Goal: Information Seeking & Learning: Learn about a topic

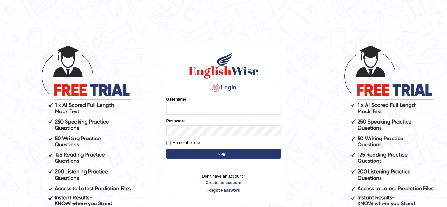
type input "aliakbar"
click at [189, 113] on input "aliakbar" at bounding box center [224, 109] width 115 height 11
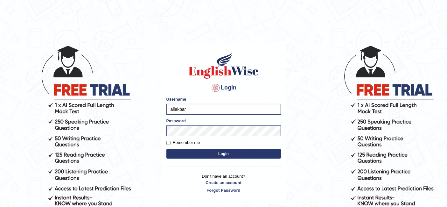
click at [195, 156] on button "Login" at bounding box center [224, 154] width 115 height 10
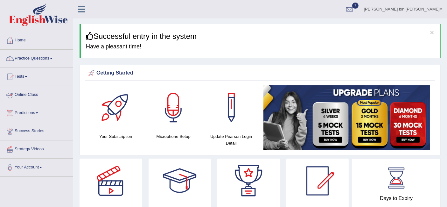
click at [38, 99] on link "Online Class" at bounding box center [36, 94] width 73 height 16
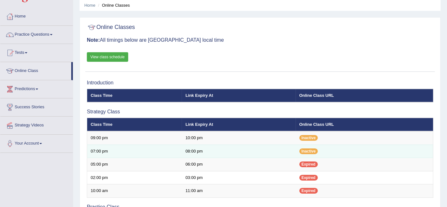
scroll to position [30, 0]
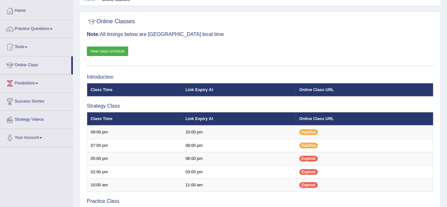
click at [115, 53] on link "View class schedule" at bounding box center [107, 51] width 41 height 10
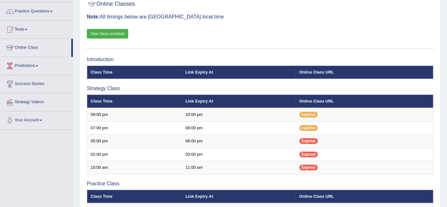
scroll to position [47, 0]
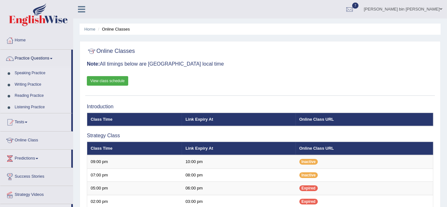
click at [23, 71] on link "Speaking Practice" at bounding box center [42, 73] width 60 height 11
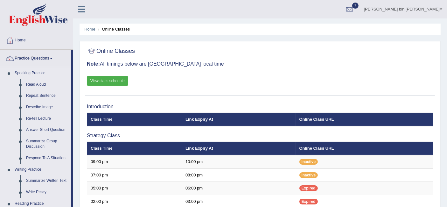
click at [23, 71] on link "Speaking Practice" at bounding box center [42, 73] width 60 height 11
click at [35, 84] on link "Read Aloud" at bounding box center [47, 84] width 48 height 11
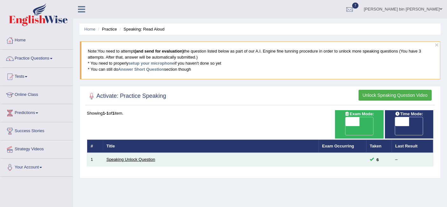
click at [137, 157] on link "Speaking Unlock Question" at bounding box center [131, 159] width 49 height 5
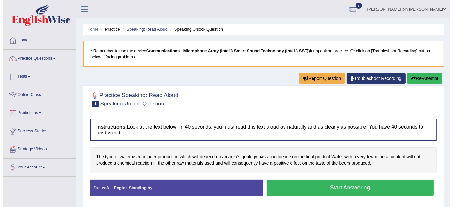
scroll to position [0, 0]
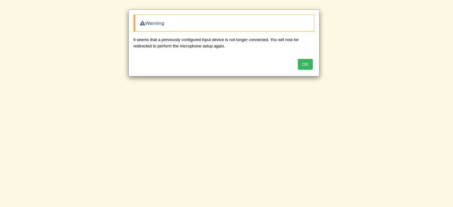
click at [309, 63] on button "OK" at bounding box center [305, 64] width 15 height 11
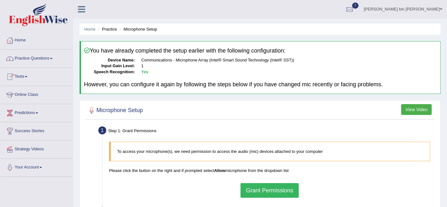
click at [39, 59] on link "Practice Questions" at bounding box center [36, 58] width 73 height 16
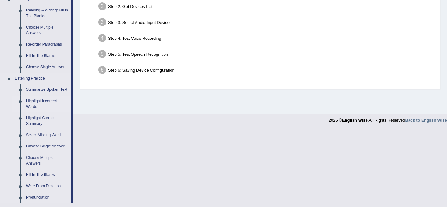
scroll to position [205, 0]
click at [57, 90] on link "Summarize Spoken Text" at bounding box center [47, 89] width 48 height 11
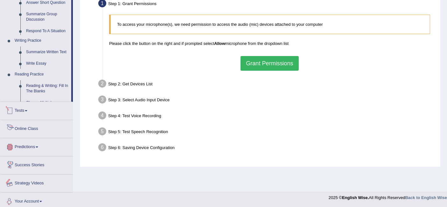
scroll to position [301, 0]
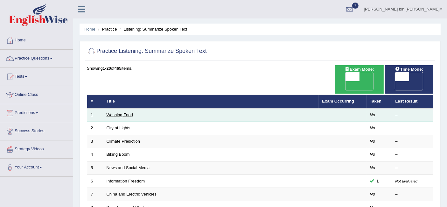
click at [123, 112] on link "Washing Food" at bounding box center [120, 114] width 26 height 5
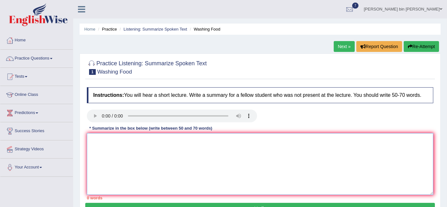
click at [100, 144] on textarea at bounding box center [260, 164] width 347 height 62
click at [23, 78] on link "Tests" at bounding box center [36, 76] width 73 height 16
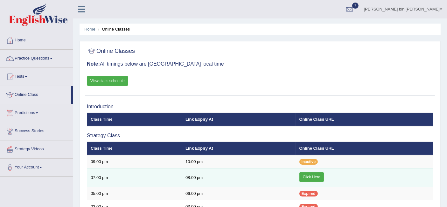
click at [313, 173] on link "Click Here" at bounding box center [312, 177] width 25 height 10
click at [316, 176] on link "Click Here" at bounding box center [312, 177] width 25 height 10
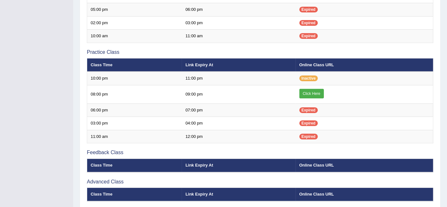
scroll to position [178, 0]
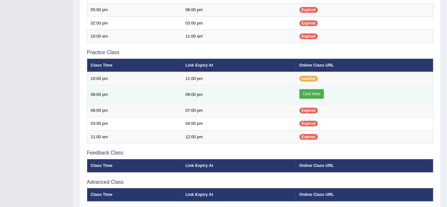
click at [308, 90] on link "Click Here" at bounding box center [312, 94] width 25 height 10
click at [310, 90] on link "Click Here" at bounding box center [312, 94] width 25 height 10
click at [312, 90] on link "Click Here" at bounding box center [312, 94] width 25 height 10
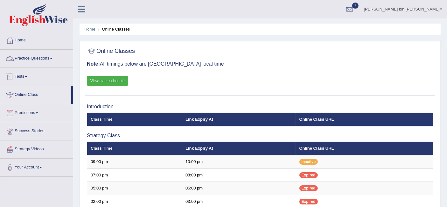
click at [33, 59] on link "Practice Questions" at bounding box center [36, 58] width 73 height 16
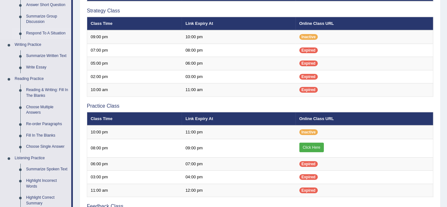
scroll to position [125, 0]
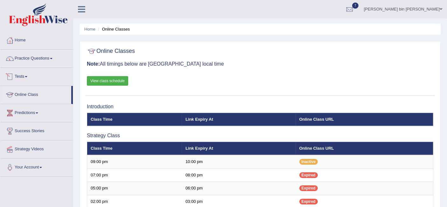
click at [23, 78] on link "Tests" at bounding box center [36, 76] width 73 height 16
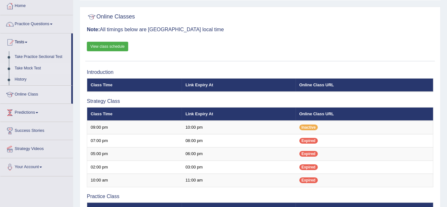
scroll to position [47, 0]
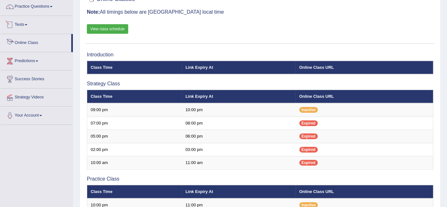
click at [28, 22] on link "Tests" at bounding box center [36, 24] width 73 height 16
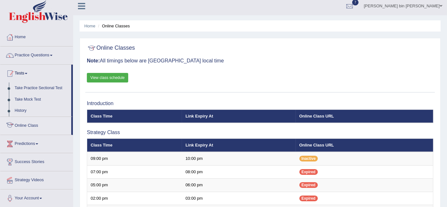
scroll to position [2, 0]
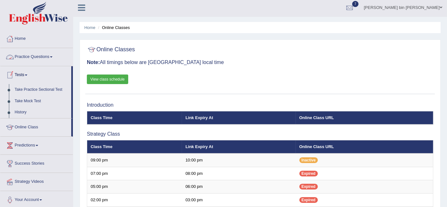
click at [37, 55] on link "Practice Questions" at bounding box center [36, 56] width 73 height 16
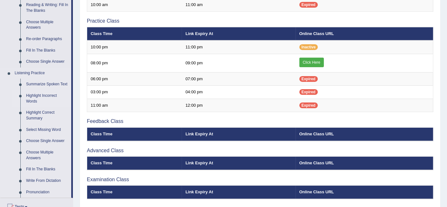
scroll to position [210, 0]
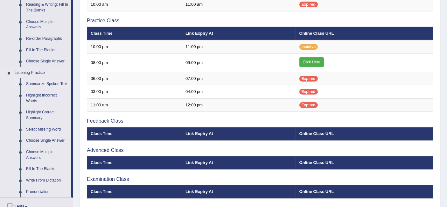
click at [39, 82] on link "Summarize Spoken Text" at bounding box center [47, 83] width 48 height 11
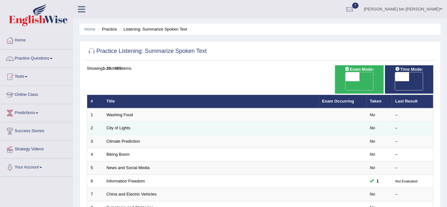
click at [112, 122] on td "City of Lights" at bounding box center [211, 128] width 216 height 13
click at [115, 125] on link "City of Lights" at bounding box center [119, 127] width 24 height 5
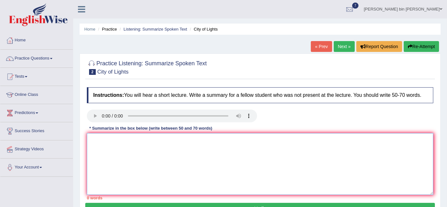
click at [112, 140] on textarea at bounding box center [260, 164] width 347 height 62
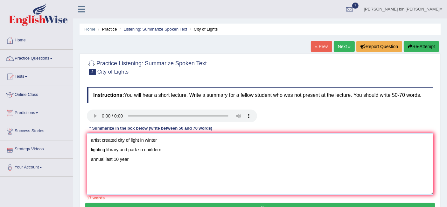
drag, startPoint x: 137, startPoint y: 159, endPoint x: 56, endPoint y: 138, distance: 83.9
click at [56, 138] on div "Toggle navigation Home Practice Questions Speaking Practice Read Aloud Repeat S…" at bounding box center [223, 165] width 447 height 331
click at [91, 141] on textarea "artist created city of light in winter lighting library and park so chirldern a…" at bounding box center [260, 164] width 347 height 62
click at [93, 139] on textarea "artist created city of light in winter lighting library and park so chirldern a…" at bounding box center [260, 164] width 347 height 62
paste textarea "The speaker provided a comprehensive overview of [main topic], highlighting sev…"
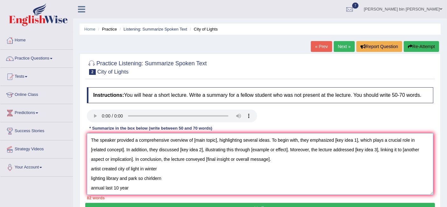
drag, startPoint x: 194, startPoint y: 139, endPoint x: 217, endPoint y: 138, distance: 22.7
click at [217, 138] on textarea "The speaker provided a comprehensive overview of [main topic], highlighting sev…" at bounding box center [260, 164] width 347 height 62
click at [336, 138] on textarea "The speaker provided a comprehensive overview of city of lights, highlighting s…" at bounding box center [260, 164] width 347 height 62
drag, startPoint x: 336, startPoint y: 138, endPoint x: 359, endPoint y: 139, distance: 23.6
click at [359, 139] on textarea "The speaker provided a comprehensive overview of city of lights, highlighting s…" at bounding box center [260, 164] width 347 height 62
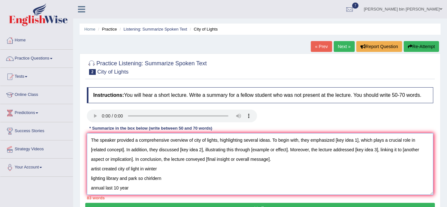
click at [362, 139] on textarea "The speaker provided a comprehensive overview of city of lights, highlighting s…" at bounding box center [260, 164] width 347 height 62
click at [359, 139] on textarea "The speaker provided a comprehensive overview of city of lights, highlighting s…" at bounding box center [260, 164] width 347 height 62
click at [119, 150] on textarea "The speaker provided a comprehensive overview of city of lights, highlighting s…" at bounding box center [260, 164] width 347 height 62
drag, startPoint x: 119, startPoint y: 150, endPoint x: 151, endPoint y: 149, distance: 31.9
click at [151, 149] on textarea "The speaker provided a comprehensive overview of city of lights, highlighting s…" at bounding box center [260, 164] width 347 height 62
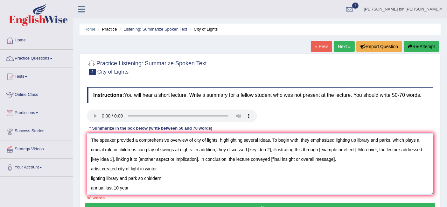
drag, startPoint x: 247, startPoint y: 149, endPoint x: 271, endPoint y: 150, distance: 23.6
click at [271, 150] on textarea "The speaker provided a comprehensive overview of city of lights, highlighting s…" at bounding box center [260, 164] width 347 height 62
drag, startPoint x: 379, startPoint y: 140, endPoint x: 389, endPoint y: 140, distance: 9.6
click at [389, 140] on textarea "The speaker provided a comprehensive overview of city of lights, highlighting s…" at bounding box center [260, 164] width 347 height 62
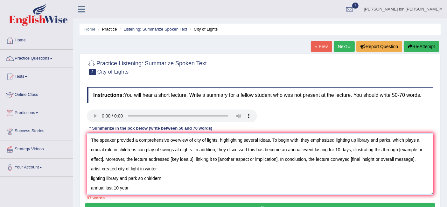
click at [368, 161] on textarea "The speaker provided a comprehensive overview of city of lights, highlighting s…" at bounding box center [260, 164] width 347 height 62
click at [370, 140] on textarea "The speaker provided a comprehensive overview of city of lights, highlighting s…" at bounding box center [260, 164] width 347 height 62
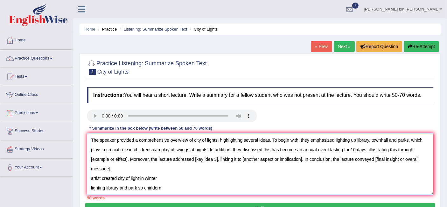
click at [168, 151] on textarea "The speaker provided a comprehensive overview of city of lights, highlighting s…" at bounding box center [260, 164] width 347 height 62
click at [134, 150] on textarea "The speaker provided a comprehensive overview of city of lights, highlighting s…" at bounding box center [260, 164] width 347 height 62
click at [166, 152] on textarea "The speaker provided a comprehensive overview of city of lights, highlighting s…" at bounding box center [260, 164] width 347 height 62
drag, startPoint x: 153, startPoint y: 148, endPoint x: 195, endPoint y: 150, distance: 42.4
click at [195, 150] on textarea "The speaker provided a comprehensive overview of city of lights, highlighting s…" at bounding box center [260, 164] width 347 height 62
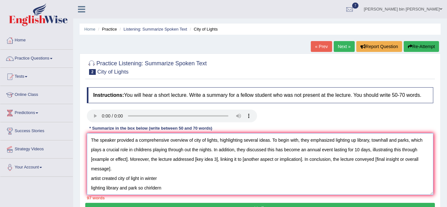
click at [284, 154] on textarea "The speaker provided a comprehensive overview of city of lights, highlighting s…" at bounding box center [260, 164] width 347 height 62
click at [276, 149] on textarea "The speaker provided a comprehensive overview of city of lights, highlighting s…" at bounding box center [260, 164] width 347 height 62
click at [313, 153] on textarea "The speaker provided a comprehensive overview of city of lights, highlighting s…" at bounding box center [260, 164] width 347 height 62
drag, startPoint x: 107, startPoint y: 158, endPoint x: 143, endPoint y: 158, distance: 36.0
click at [143, 158] on textarea "The speaker provided a comprehensive overview of city of lights, highlighting s…" at bounding box center [260, 164] width 347 height 62
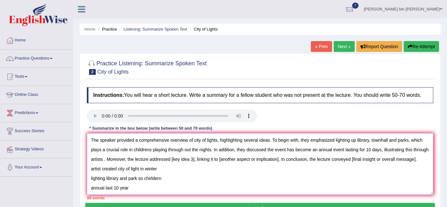
click at [267, 150] on textarea "The speaker provided a comprehensive overview of city of lights, highlighting s…" at bounding box center [260, 164] width 347 height 62
click at [342, 156] on textarea "The speaker provided a comprehensive overview of city of lights, highlighting s…" at bounding box center [260, 164] width 347 height 62
drag, startPoint x: 324, startPoint y: 150, endPoint x: 106, endPoint y: 159, distance: 217.7
click at [106, 159] on textarea "The speaker provided a comprehensive overview of city of lights, highlighting s…" at bounding box center [260, 164] width 347 height 62
click at [385, 147] on textarea "The speaker provided a comprehensive overview of city of lights, highlighting s…" at bounding box center [260, 164] width 347 height 62
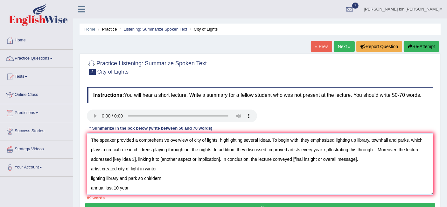
paste textarea "The speaker provided a comprehensive overview of [main topic], highlighting sev…"
click at [224, 143] on textarea "The speaker provided a comprehensive overview of city of lights, highlighting s…" at bounding box center [260, 164] width 347 height 62
click at [409, 140] on textarea "The speaker provided a comprehensive overview of city of lights, highlighting s…" at bounding box center [260, 164] width 347 height 62
click at [222, 155] on textarea "The speaker provided a comprehensive overview of city of lights, highlighting s…" at bounding box center [260, 164] width 347 height 62
click at [248, 152] on textarea "The speaker provided a comprehensive overview of city of lights, highlighting s…" at bounding box center [260, 164] width 347 height 62
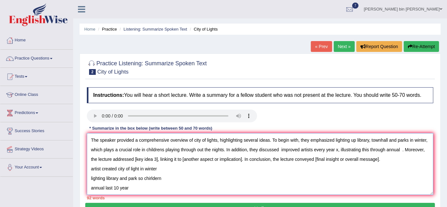
click at [291, 149] on textarea "The speaker provided a comprehensive overview of city of lights, highlighting s…" at bounding box center [260, 164] width 347 height 62
click at [307, 150] on textarea "The speaker provided a comprehensive overview of city of lights, highlighting s…" at bounding box center [260, 164] width 347 height 62
drag, startPoint x: 313, startPoint y: 150, endPoint x: 295, endPoint y: 152, distance: 17.3
click at [295, 152] on textarea "The speaker provided a comprehensive overview of city of lights, highlighting s…" at bounding box center [260, 164] width 347 height 62
click at [345, 149] on textarea "The speaker provided a comprehensive overview of city of lights, highlighting s…" at bounding box center [260, 164] width 347 height 62
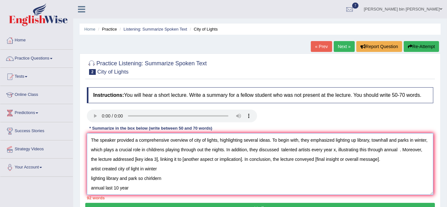
click at [397, 151] on textarea "The speaker provided a comprehensive overview of city of lights, highlighting s…" at bounding box center [260, 164] width 347 height 62
click at [106, 161] on textarea "The speaker provided a comprehensive overview of city of lights, highlighting s…" at bounding box center [260, 164] width 347 height 62
click at [168, 165] on textarea "The speaker provided a comprehensive overview of city of lights, highlighting s…" at bounding box center [260, 164] width 347 height 62
drag, startPoint x: 184, startPoint y: 147, endPoint x: 208, endPoint y: 147, distance: 23.6
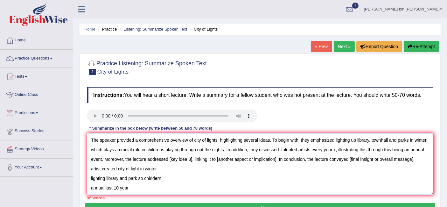
click at [208, 147] on textarea "The speaker provided a comprehensive overview of city of lights, highlighting s…" at bounding box center [260, 164] width 347 height 62
drag, startPoint x: 230, startPoint y: 147, endPoint x: 289, endPoint y: 145, distance: 58.9
click at [289, 145] on textarea "The speaker provided a comprehensive overview of city of lights, highlighting s…" at bounding box center [260, 164] width 347 height 62
drag, startPoint x: 340, startPoint y: 149, endPoint x: 403, endPoint y: 149, distance: 63.4
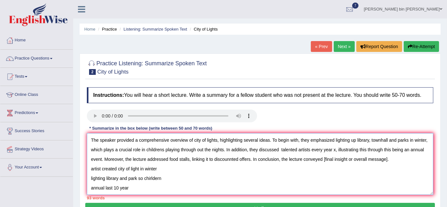
click at [403, 149] on textarea "The speaker provided a comprehensive overview of city of lights, highlighting s…" at bounding box center [260, 164] width 347 height 62
drag, startPoint x: 139, startPoint y: 181, endPoint x: 85, endPoint y: 160, distance: 57.5
click at [85, 160] on div "Instructions: You will hear a short lecture. Write a summary for a fellow stude…" at bounding box center [260, 143] width 350 height 119
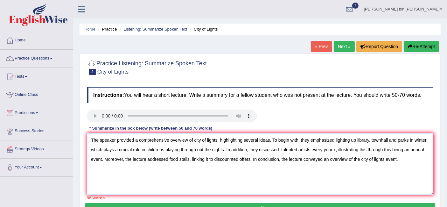
scroll to position [0, 0]
drag, startPoint x: 91, startPoint y: 139, endPoint x: 402, endPoint y: 161, distance: 311.9
click at [402, 161] on textarea "The speaker provided a comprehensive overview of city of lights, highlighting s…" at bounding box center [260, 164] width 347 height 62
paste textarea "the City of Lights, highlighting several ideas. To begin with, they emphasized …"
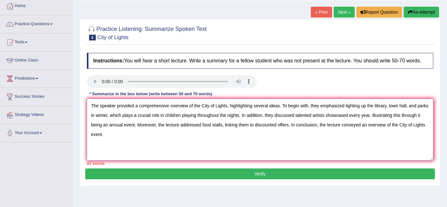
scroll to position [34, 0]
click at [184, 126] on textarea "The speaker provided a comprehensive overview of the City of Lights, highlighti…" at bounding box center [260, 130] width 347 height 62
click at [178, 105] on textarea "The speaker provided a comprehensive overview of the City of Lights, highlighti…" at bounding box center [260, 130] width 347 height 62
click at [213, 103] on textarea "The speaker provided a comprehensive overview of the City of Lights, highlighti…" at bounding box center [260, 130] width 347 height 62
click at [247, 104] on textarea "The speaker provided a comprehensive overview of the City of Lights, highlighti…" at bounding box center [260, 130] width 347 height 62
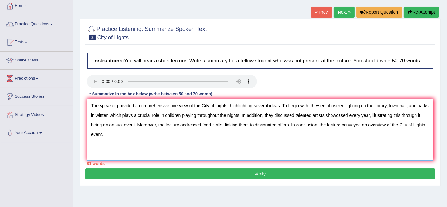
click at [195, 144] on textarea "The speaker provided a comprehensive overview of the City of Lights, highlighti…" at bounding box center [260, 130] width 347 height 62
drag, startPoint x: 417, startPoint y: 106, endPoint x: 367, endPoint y: 105, distance: 50.3
click at [367, 105] on textarea "The speaker provided a comprehensive overview of the City of Lights, highlighti…" at bounding box center [260, 130] width 347 height 62
click at [289, 129] on textarea "The speaker provided a comprehensive overview of the City of Lights, highlighti…" at bounding box center [260, 130] width 347 height 62
click at [179, 119] on textarea "The speaker provided a comprehensive overview of the City of Lights, highlighti…" at bounding box center [260, 130] width 347 height 62
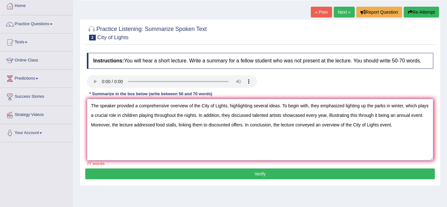
click at [175, 116] on textarea "The speaker provided a comprehensive overview of the City of Lights, highlighti…" at bounding box center [260, 130] width 347 height 62
click at [394, 116] on textarea "The speaker provided a comprehensive overview of the City of Lights, highlighti…" at bounding box center [260, 130] width 347 height 62
click at [171, 104] on textarea "The speaker provided a comprehensive overview of the City of Lights, highlighti…" at bounding box center [260, 130] width 347 height 62
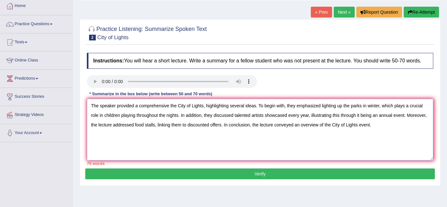
click at [172, 150] on textarea "The speaker provided a comprehensive the City of Lights, highlighting several i…" at bounding box center [260, 130] width 347 height 62
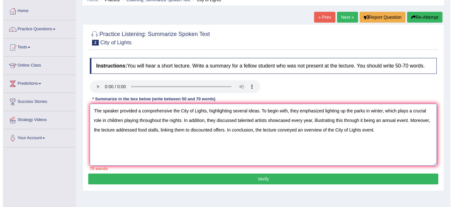
scroll to position [30, 0]
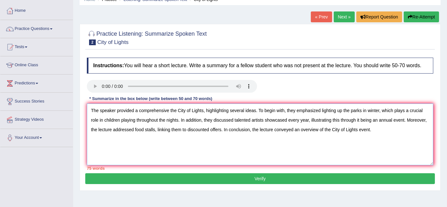
click at [365, 115] on textarea "The speaker provided a comprehensive the City of Lights, highlighting several i…" at bounding box center [260, 134] width 347 height 62
click at [373, 111] on textarea "The speaker provided a comprehensive the City of Lights, highlighting several i…" at bounding box center [260, 134] width 347 height 62
click at [389, 111] on textarea "The speaker provided a comprehensive the City of Lights, highlighting several i…" at bounding box center [260, 134] width 347 height 62
type textarea "The speaker provided a comprehensive the City of Lights, highlighting several i…"
click at [230, 175] on button "Verify" at bounding box center [260, 178] width 350 height 11
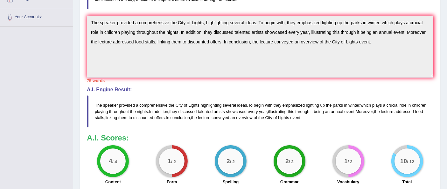
scroll to position [151, 0]
click at [258, 109] on span "every" at bounding box center [253, 111] width 10 height 5
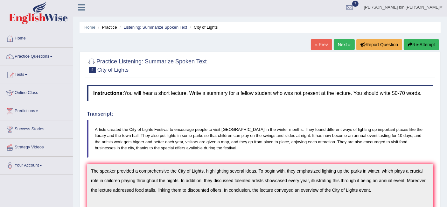
scroll to position [0, 0]
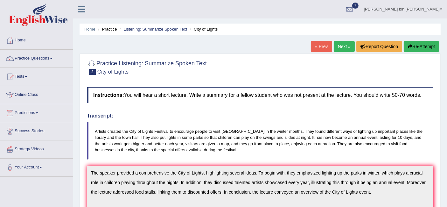
click at [414, 46] on button "Re-Attempt" at bounding box center [421, 46] width 35 height 11
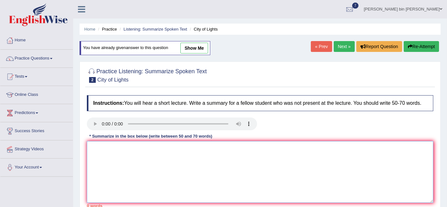
click at [174, 156] on textarea at bounding box center [260, 172] width 347 height 62
paste textarea "The speaker provided a comprehensive overview of the City of Lights, highlighti…"
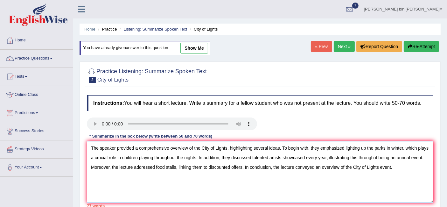
click at [248, 145] on textarea "The speaker provided a comprehensive overview of the City of Lights, highlighti…" at bounding box center [260, 172] width 347 height 62
click at [202, 148] on textarea "The speaker provided a comprehensive overview of the City of Lights, highlighti…" at bounding box center [260, 172] width 347 height 62
click at [215, 148] on textarea "The speaker provided a comprehensive overview of the city of Lights, highlighti…" at bounding box center [260, 172] width 347 height 62
click at [203, 156] on textarea "The speaker provided a comprehensive overview of the city of lights, highlighti…" at bounding box center [260, 172] width 347 height 62
drag, startPoint x: 91, startPoint y: 167, endPoint x: 243, endPoint y: 165, distance: 151.9
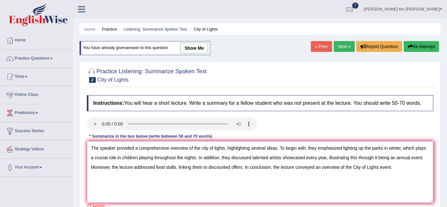
click at [243, 165] on textarea "The speaker provided a comprehensive overview of the city of lights, highlighti…" at bounding box center [260, 172] width 347 height 62
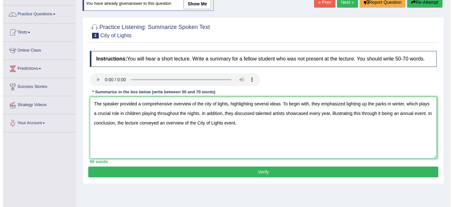
scroll to position [59, 0]
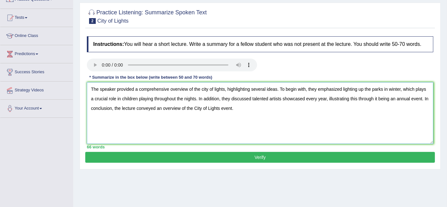
type textarea "The speaker provided a comprehensive overview of the city of lights, highlighti…"
click at [185, 155] on button "Verify" at bounding box center [260, 157] width 350 height 11
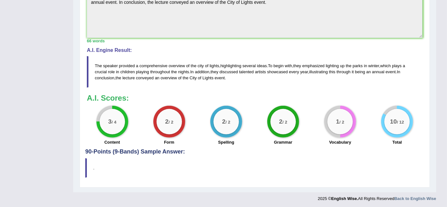
scroll to position [159, 0]
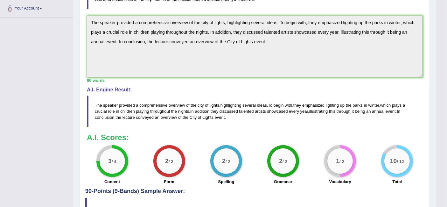
click at [111, 159] on small "/ 4" at bounding box center [113, 161] width 5 height 5
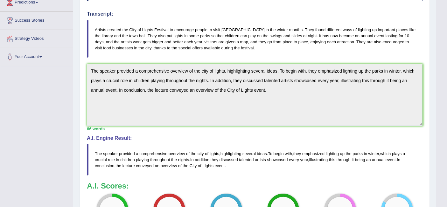
scroll to position [0, 0]
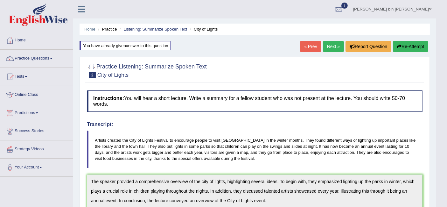
click at [406, 43] on button "Re-Attempt" at bounding box center [410, 46] width 35 height 11
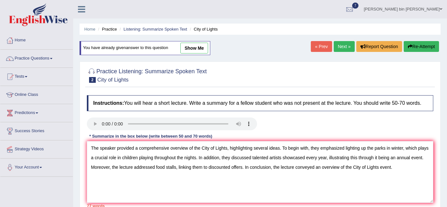
drag, startPoint x: 244, startPoint y: 164, endPoint x: 401, endPoint y: 177, distance: 156.9
click at [401, 177] on textarea "The speaker provided a comprehensive overview of the City of Lights, highlighti…" at bounding box center [260, 172] width 347 height 62
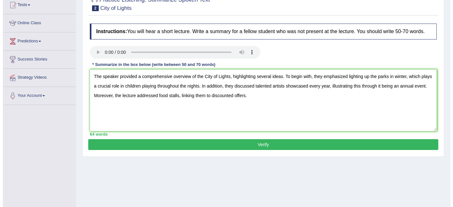
scroll to position [72, 0]
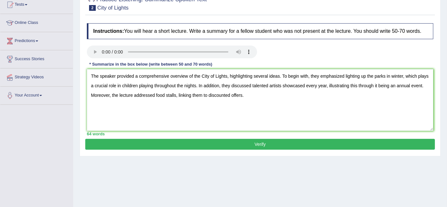
type textarea "The speaker provided a comprehensive overview of the City of Lights, highlighti…"
click at [288, 142] on button "Verify" at bounding box center [260, 144] width 350 height 11
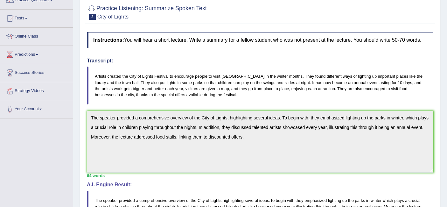
scroll to position [0, 0]
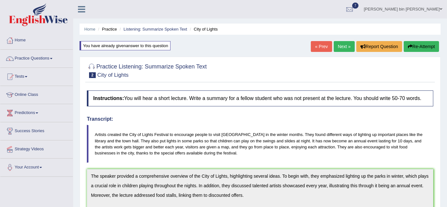
click at [409, 44] on icon "button" at bounding box center [410, 46] width 4 height 4
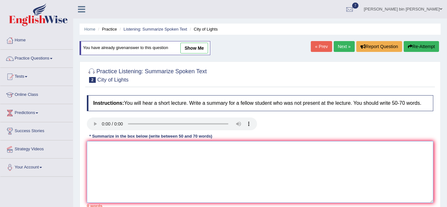
click at [260, 146] on textarea at bounding box center [260, 172] width 347 height 62
paste textarea "In conclusion, the lecture conveyed an overview of the City of Lights event."
type textarea "In conclusion, the lecture conveyed an overview of the City of Lights event."
click at [346, 43] on link "Next »" at bounding box center [344, 46] width 21 height 11
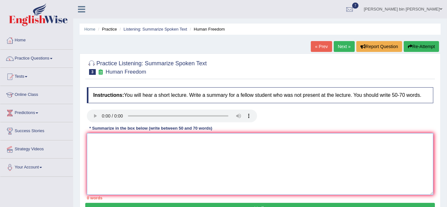
click at [113, 144] on textarea at bounding box center [260, 164] width 347 height 62
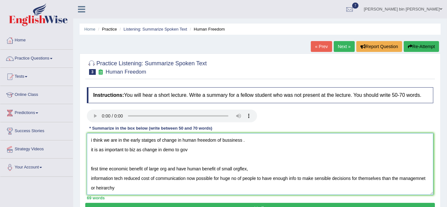
click at [89, 139] on textarea "i think we are in the early statges of change in human freeedom of bussiness . …" at bounding box center [260, 164] width 347 height 62
paste textarea "The speaker provided a comprehensive overview of [main topic], highlighting sev…"
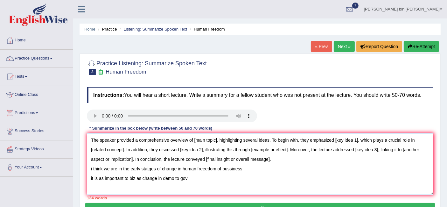
click at [95, 138] on textarea "The speaker provided a comprehensive overview of [main topic], highlighting sev…" at bounding box center [260, 164] width 347 height 62
click at [195, 139] on textarea "The speaker provided a comprehensive overview of [main topic], highlighting sev…" at bounding box center [260, 164] width 347 height 62
click at [344, 139] on textarea "The speaker provided a comprehensive overview of human freedom, highlighting se…" at bounding box center [260, 164] width 347 height 62
click at [368, 151] on textarea "The speaker provided a comprehensive overview of human freedom, highlighting se…" at bounding box center [260, 164] width 347 height 62
click at [364, 140] on textarea "The speaker provided a comprehensive overview of human freedom, highlighting se…" at bounding box center [260, 164] width 347 height 62
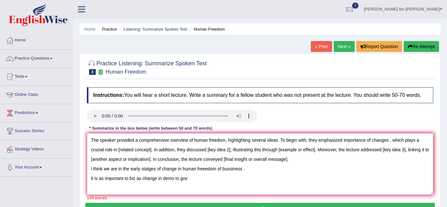
click at [118, 150] on textarea "The speaker provided a comprehensive overview of human freedom, highlighting se…" at bounding box center [260, 164] width 347 height 62
click at [193, 165] on textarea "The speaker provided a comprehensive overview of human freedom, highlighting se…" at bounding box center [260, 164] width 347 height 62
click at [193, 150] on textarea "The speaker provided a comprehensive overview of human freedom, highlighting se…" at bounding box center [260, 164] width 347 height 62
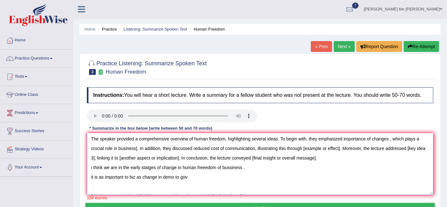
scroll to position [2, 0]
click at [303, 146] on textarea "The speaker provided a comprehensive overview of human freedom, highlighting se…" at bounding box center [260, 164] width 347 height 62
click at [114, 158] on textarea "The speaker provided a comprehensive overview of human freedom, highlighting se…" at bounding box center [260, 164] width 347 height 62
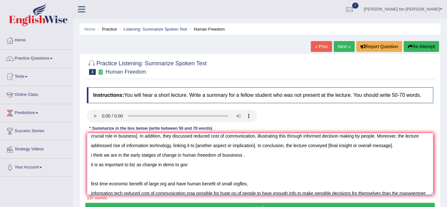
scroll to position [13, 0]
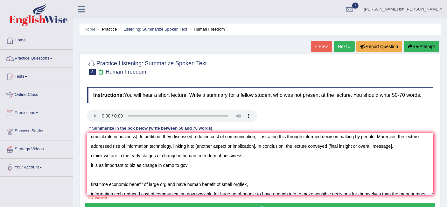
click at [195, 144] on textarea "The speaker provided a comprehensive overview of human freedom, highlighting se…" at bounding box center [260, 164] width 347 height 62
click at [331, 135] on textarea "The speaker provided a comprehensive overview of human freedom, highlighting se…" at bounding box center [260, 164] width 347 height 62
click at [287, 155] on textarea "The speaker provided a comprehensive overview of human freedom, highlighting se…" at bounding box center [260, 164] width 347 height 62
click at [194, 143] on textarea "The speaker provided a comprehensive overview of human freedom, highlighting se…" at bounding box center [260, 164] width 347 height 62
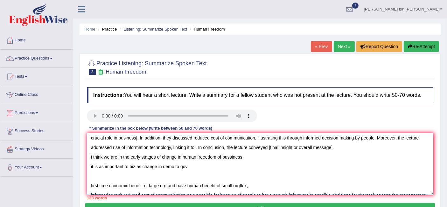
scroll to position [6, 0]
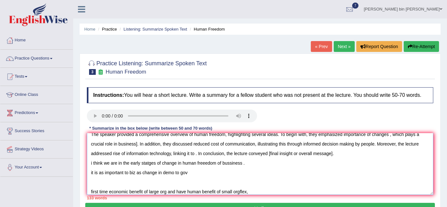
drag, startPoint x: 268, startPoint y: 139, endPoint x: 333, endPoint y: 153, distance: 66.5
click at [333, 153] on textarea "The speaker provided a comprehensive overview of human freedom, highlighting se…" at bounding box center [260, 164] width 347 height 62
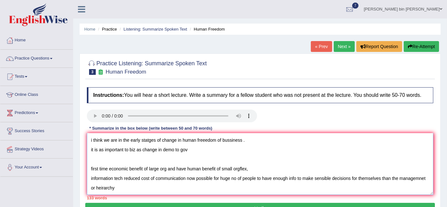
scroll to position [0, 0]
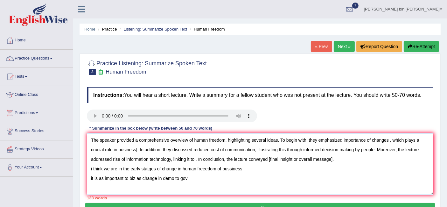
click at [195, 159] on textarea "The speaker provided a comprehensive overview of human freedom, highlighting se…" at bounding box center [260, 164] width 347 height 62
click at [247, 159] on textarea "The speaker provided a comprehensive overview of human freedom, highlighting se…" at bounding box center [260, 164] width 347 height 62
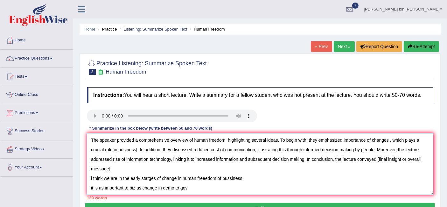
click at [376, 158] on textarea "The speaker provided a comprehensive overview of human freedom, highlighting se…" at bounding box center [260, 164] width 347 height 62
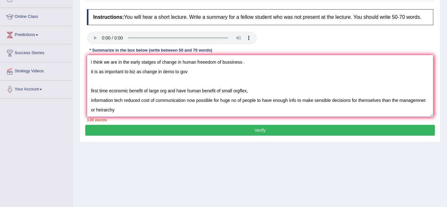
scroll to position [127, 0]
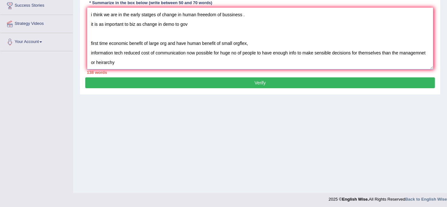
drag, startPoint x: 89, startPoint y: 176, endPoint x: 182, endPoint y: 206, distance: 97.7
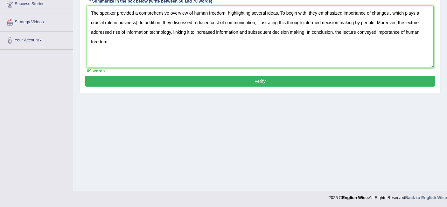
scroll to position [0, 0]
click at [106, 40] on textarea "The speaker provided a comprehensive overview of human freedom, highlighting se…" at bounding box center [260, 37] width 347 height 62
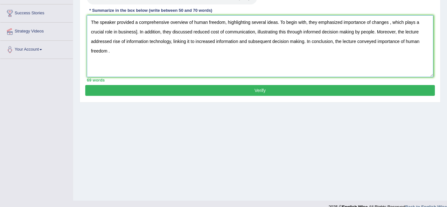
scroll to position [105, 0]
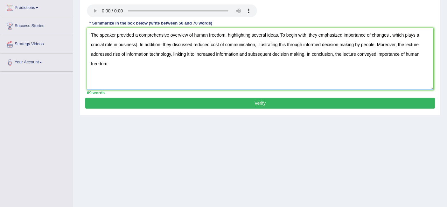
click at [137, 43] on textarea "The speaker provided a comprehensive overview of human freedom, highlighting se…" at bounding box center [260, 59] width 347 height 62
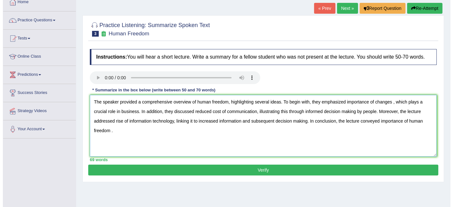
scroll to position [38, 0]
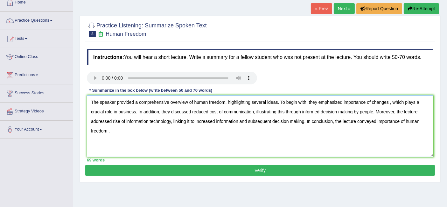
click at [389, 104] on textarea "The speaker provided a comprehensive overview of human freedom, highlighting se…" at bounding box center [260, 126] width 347 height 62
click at [353, 113] on textarea "The speaker provided a comprehensive overview of human freedom, highlighting se…" at bounding box center [260, 126] width 347 height 62
type textarea "The speaker provided a comprehensive overview of human freedom, highlighting se…"
click at [252, 169] on button "Verify" at bounding box center [260, 170] width 350 height 11
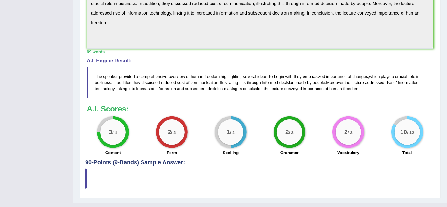
scroll to position [191, 0]
click at [231, 135] on div "1 / 2" at bounding box center [230, 131] width 25 height 25
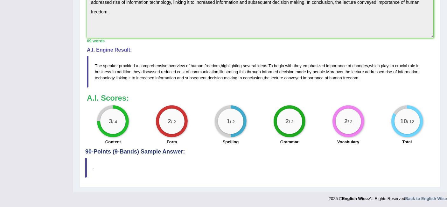
scroll to position [0, 0]
